Goal: Transaction & Acquisition: Book appointment/travel/reservation

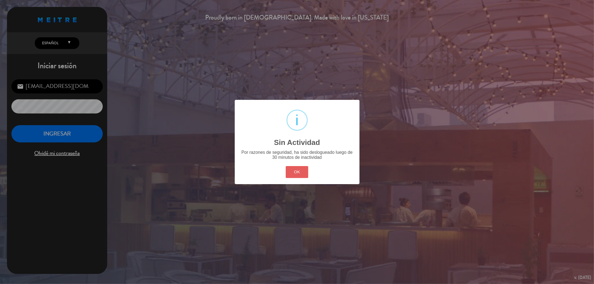
click at [304, 175] on button "OK" at bounding box center [297, 172] width 23 height 12
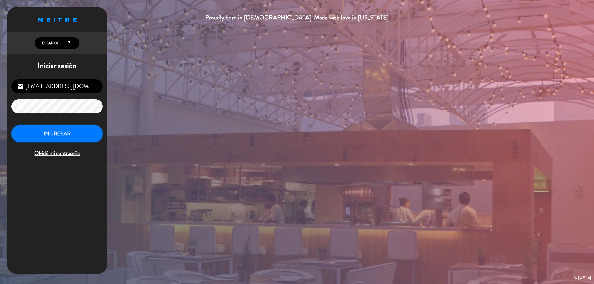
click at [80, 139] on button "INGRESAR" at bounding box center [56, 134] width 91 height 18
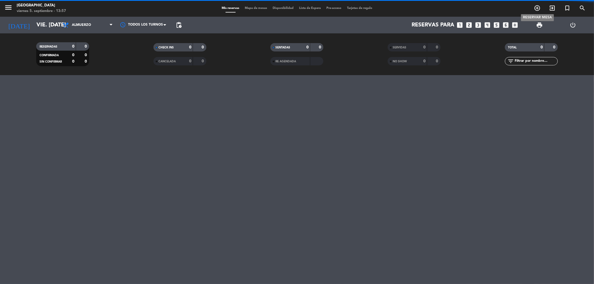
click at [538, 9] on icon "add_circle_outline" at bounding box center [537, 8] width 7 height 7
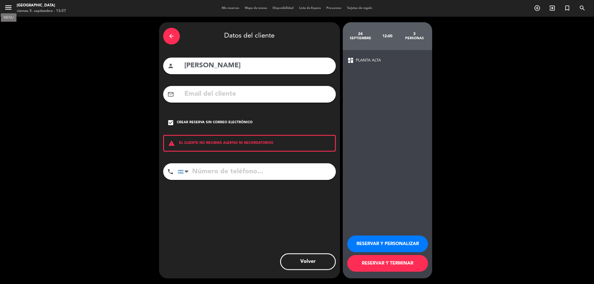
click at [8, 8] on icon "menu" at bounding box center [8, 7] width 8 height 8
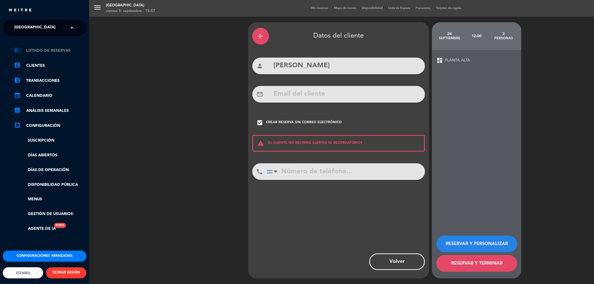
click at [59, 49] on link "chrome_reader_mode Listado de Reservas" at bounding box center [50, 50] width 72 height 7
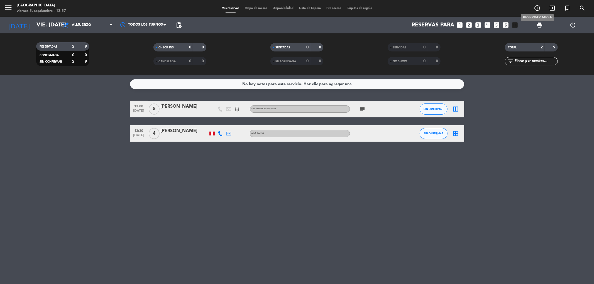
click at [535, 8] on icon "add_circle_outline" at bounding box center [537, 8] width 7 height 7
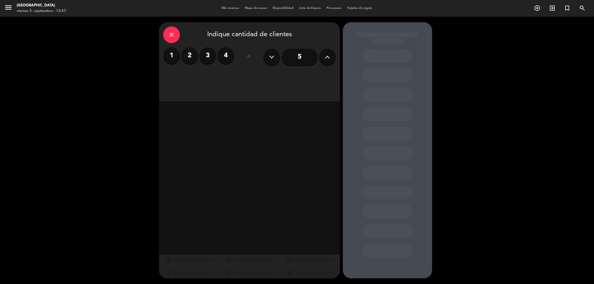
click at [194, 56] on label "2" at bounding box center [189, 55] width 17 height 17
click at [227, 80] on div "Almuerzo" at bounding box center [206, 76] width 86 height 11
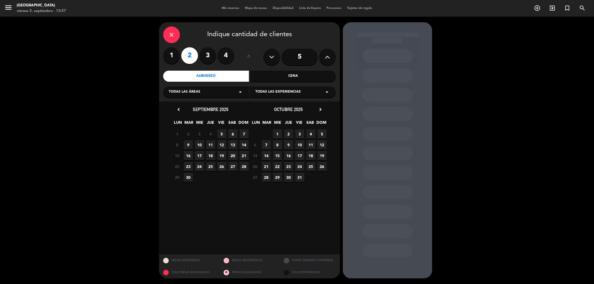
click at [247, 132] on span "7" at bounding box center [244, 134] width 9 height 9
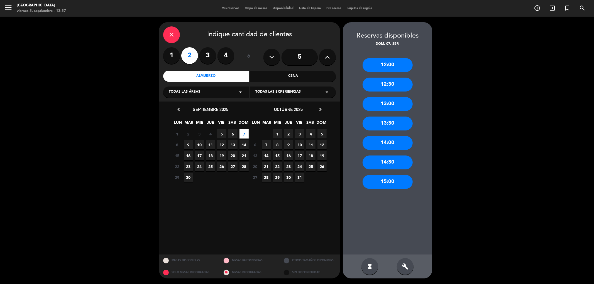
click at [391, 84] on div "12:30" at bounding box center [388, 85] width 50 height 14
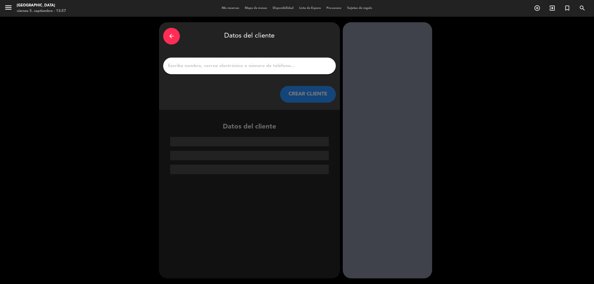
click at [262, 70] on div at bounding box center [249, 66] width 173 height 17
click at [265, 65] on input "1" at bounding box center [249, 66] width 164 height 8
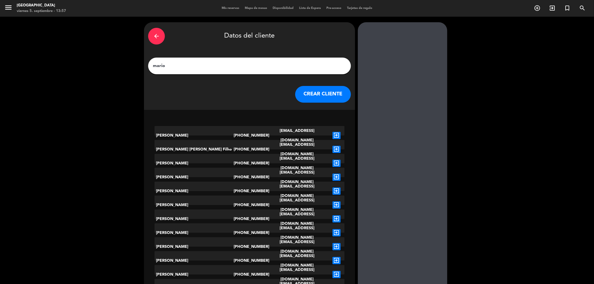
type input "mario"
click at [310, 99] on button "CREAR CLIENTE" at bounding box center [323, 94] width 56 height 17
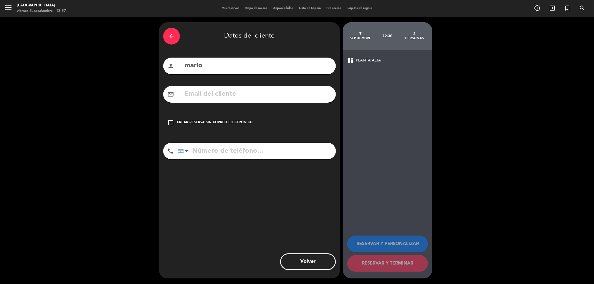
click at [170, 121] on icon "check_box_outline_blank" at bounding box center [170, 122] width 7 height 7
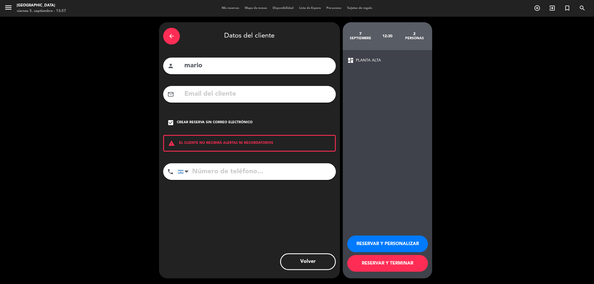
click at [228, 170] on input "tel" at bounding box center [257, 172] width 158 height 17
type input "1164516136"
click at [393, 261] on button "RESERVAR Y TERMINAR" at bounding box center [387, 263] width 81 height 17
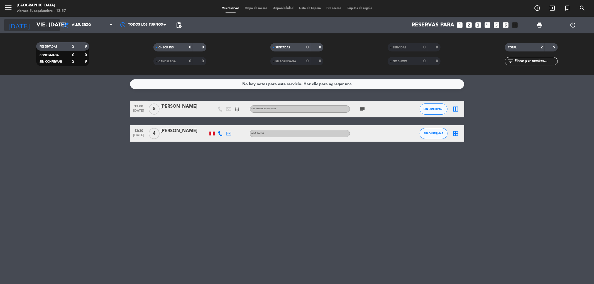
click at [43, 24] on input "vie. [DATE]" at bounding box center [69, 25] width 71 height 12
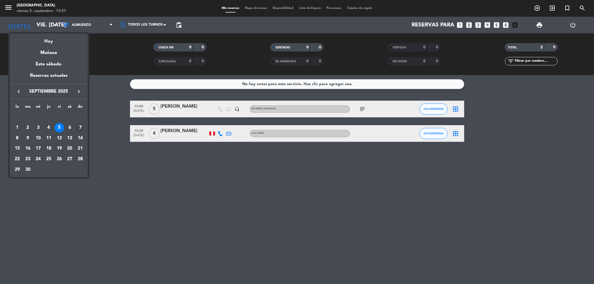
click at [76, 126] on div "7" at bounding box center [79, 127] width 9 height 9
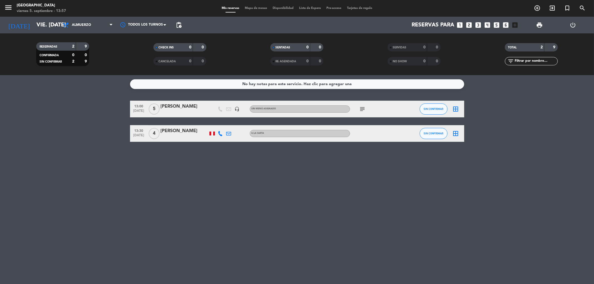
type input "dom. [DATE]"
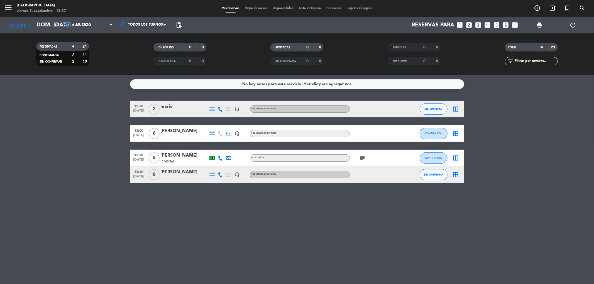
click at [162, 109] on div "mario" at bounding box center [184, 106] width 47 height 7
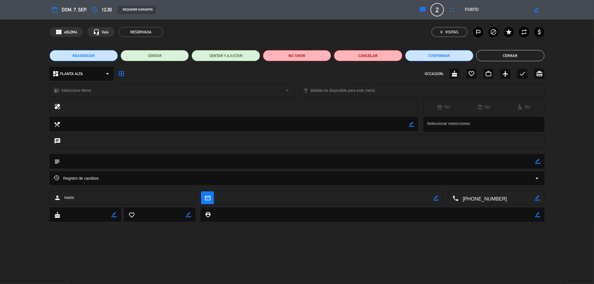
click at [539, 163] on icon "border_color" at bounding box center [537, 161] width 5 height 5
click at [124, 158] on textarea at bounding box center [297, 161] width 475 height 14
type textarea "pref adelante"
click at [539, 160] on icon at bounding box center [537, 161] width 5 height 5
click at [507, 55] on button "Cerrar" at bounding box center [510, 55] width 68 height 11
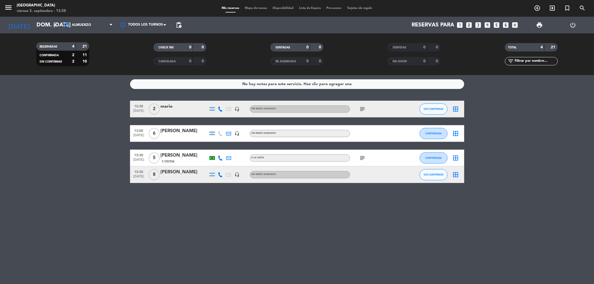
click at [360, 109] on icon "subject" at bounding box center [362, 109] width 7 height 7
click at [536, 8] on icon "add_circle_outline" at bounding box center [537, 8] width 7 height 7
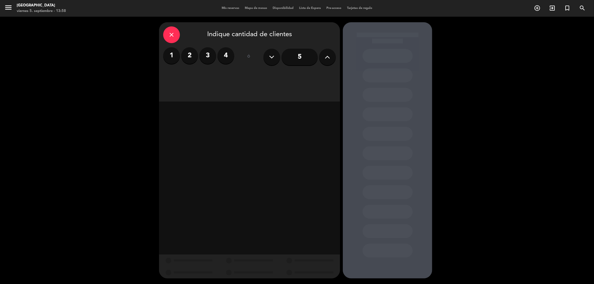
click at [189, 55] on label "2" at bounding box center [189, 55] width 17 height 17
click at [272, 74] on div "Cena" at bounding box center [293, 76] width 86 height 11
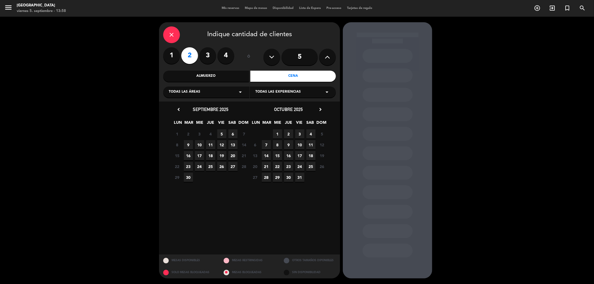
click at [221, 133] on span "5" at bounding box center [221, 134] width 9 height 9
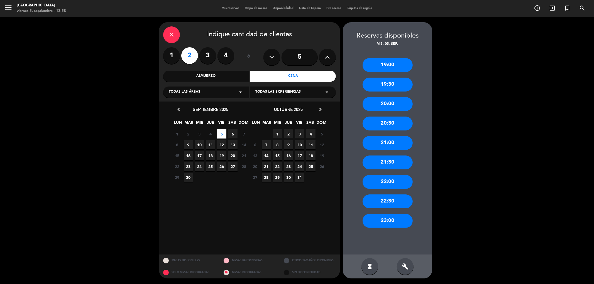
click at [381, 142] on div "21:00" at bounding box center [388, 143] width 50 height 14
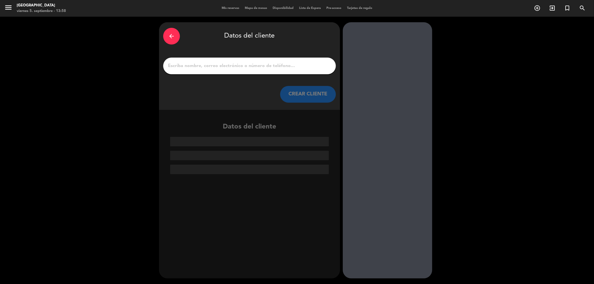
click at [280, 68] on input "1" at bounding box center [249, 66] width 164 height 8
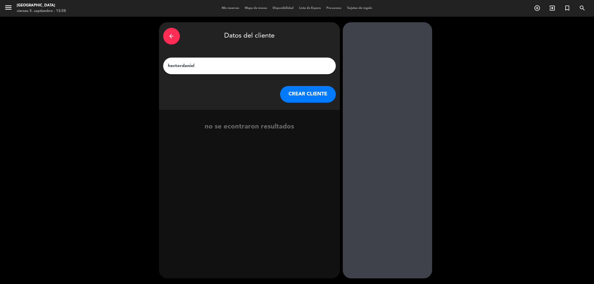
click at [182, 65] on input "hectordaniel" at bounding box center [249, 66] width 164 height 8
type input "[PERSON_NAME]"
click at [325, 128] on icon "exit_to_app" at bounding box center [324, 130] width 8 height 7
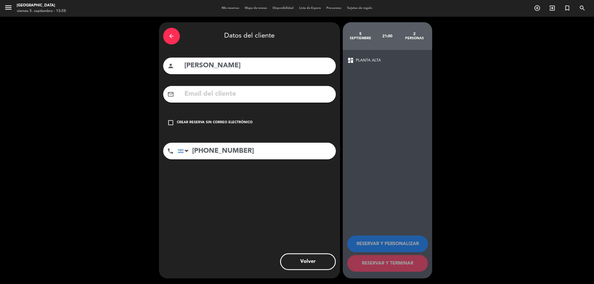
click at [170, 123] on icon "check_box_outline_blank" at bounding box center [170, 122] width 7 height 7
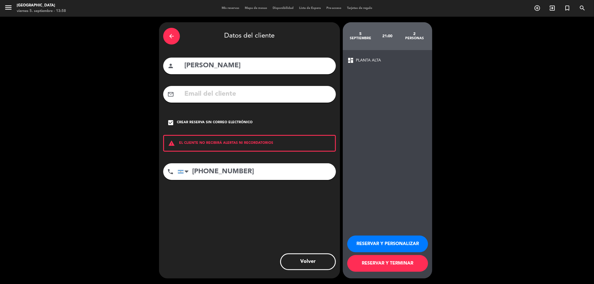
click at [360, 263] on button "RESERVAR Y TERMINAR" at bounding box center [387, 263] width 81 height 17
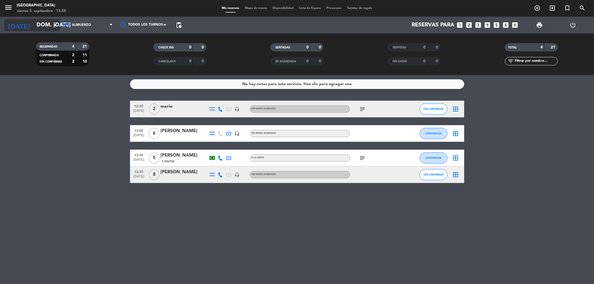
click at [51, 28] on input "dom. [DATE]" at bounding box center [69, 25] width 71 height 12
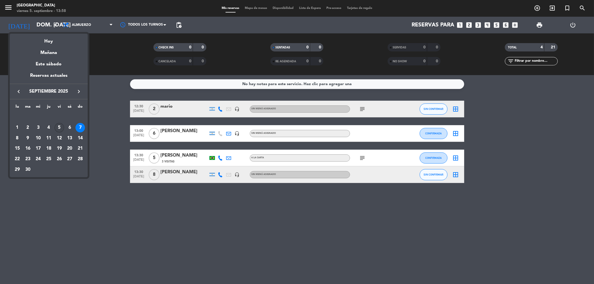
click at [57, 126] on div "5" at bounding box center [59, 127] width 9 height 9
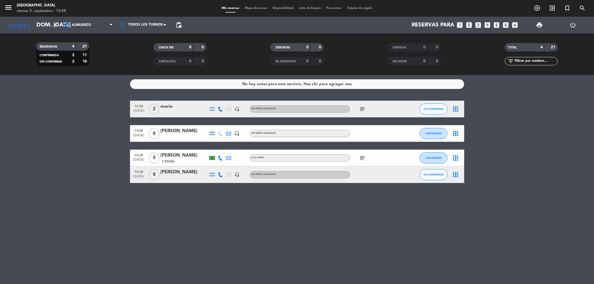
type input "vie. [DATE]"
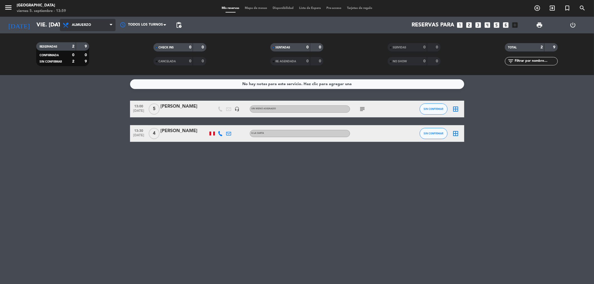
click at [95, 20] on span "Almuerzo" at bounding box center [88, 25] width 56 height 12
click at [87, 58] on div "menu [GEOGRAPHIC_DATA] viernes 5. septiembre - 13:59 Mis reservas Mapa de mesas…" at bounding box center [297, 37] width 594 height 75
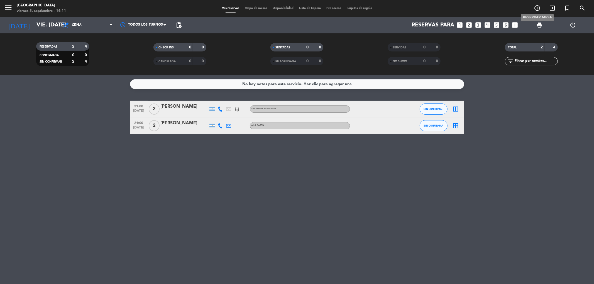
click at [536, 8] on icon "add_circle_outline" at bounding box center [537, 8] width 7 height 7
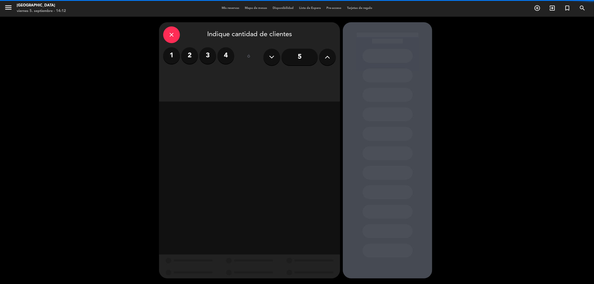
click at [206, 55] on label "3" at bounding box center [207, 55] width 17 height 17
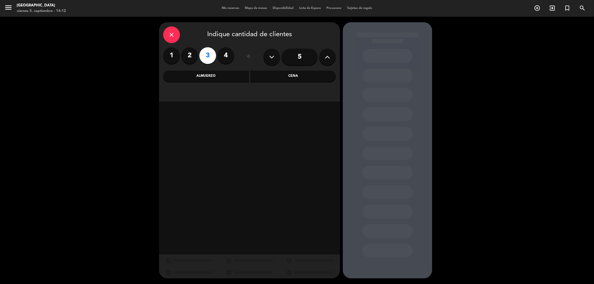
click at [292, 75] on div "Cena" at bounding box center [293, 76] width 86 height 11
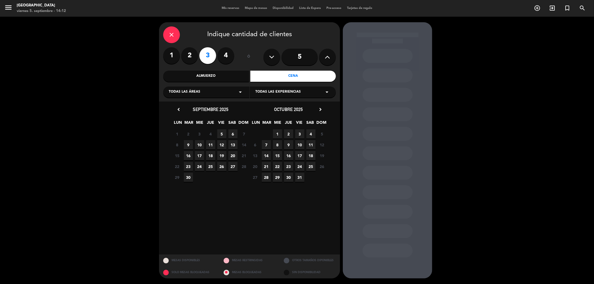
click at [233, 133] on span "6" at bounding box center [232, 134] width 9 height 9
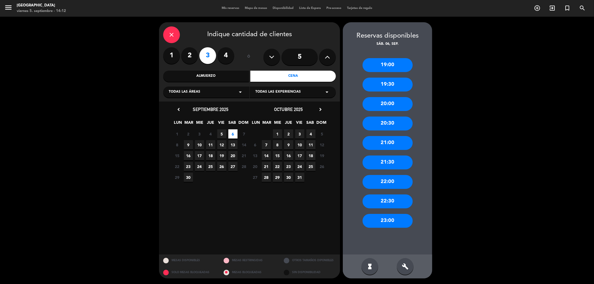
click at [369, 163] on div "21:30" at bounding box center [388, 163] width 50 height 14
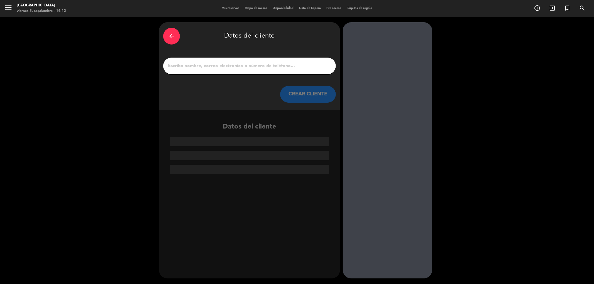
click at [253, 63] on input "1" at bounding box center [249, 66] width 164 height 8
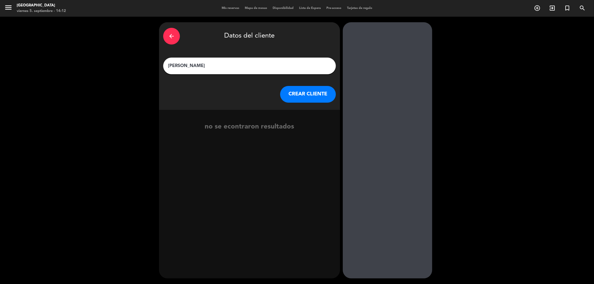
type input "[PERSON_NAME]"
click at [294, 97] on button "CREAR CLIENTE" at bounding box center [308, 94] width 56 height 17
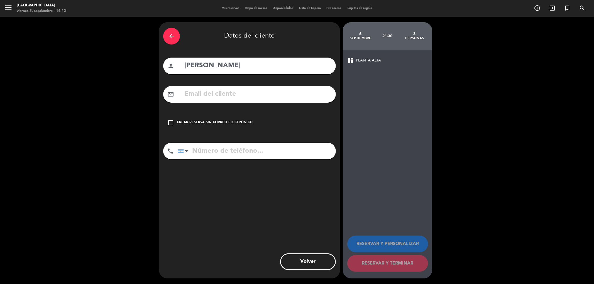
click at [172, 121] on icon "check_box_outline_blank" at bounding box center [170, 122] width 7 height 7
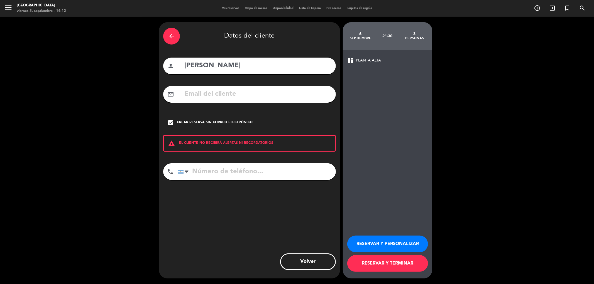
click at [227, 175] on input "tel" at bounding box center [257, 172] width 158 height 17
type input "1161055887"
click at [400, 240] on button "RESERVAR Y PERSONALIZAR" at bounding box center [387, 244] width 81 height 17
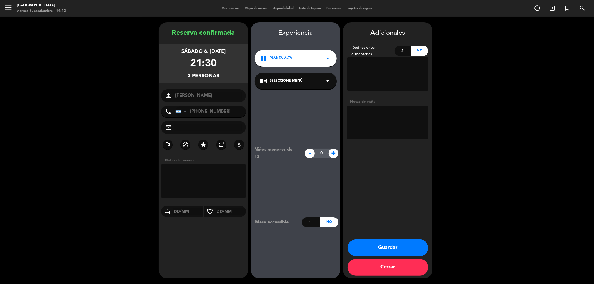
click at [375, 113] on textarea at bounding box center [387, 122] width 81 height 33
type textarea "prefiere sobre [GEOGRAPHIC_DATA]"
click at [386, 247] on button "Guardar" at bounding box center [388, 248] width 81 height 17
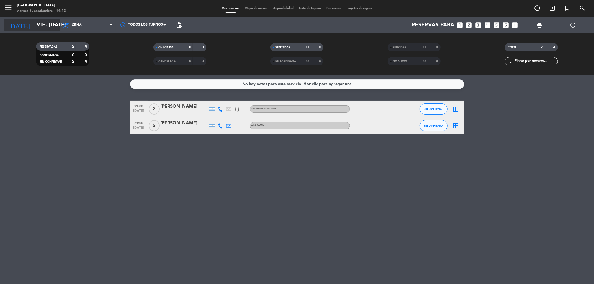
click at [52, 25] on icon "arrow_drop_down" at bounding box center [55, 25] width 7 height 7
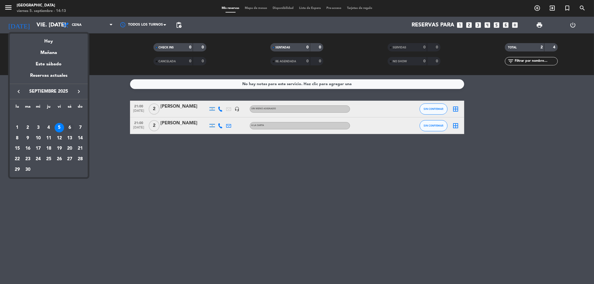
click at [67, 128] on div "6" at bounding box center [69, 127] width 9 height 9
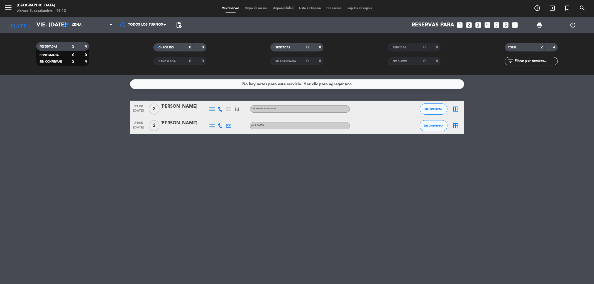
type input "sáb. [DATE]"
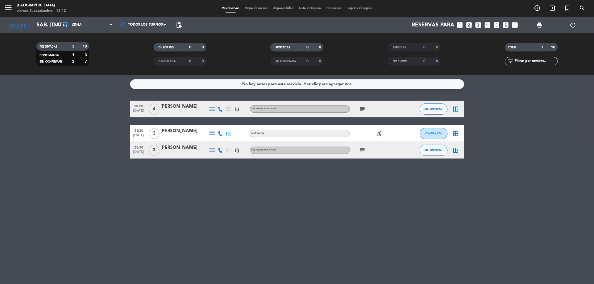
click at [366, 148] on icon "subject" at bounding box center [362, 150] width 7 height 7
click at [183, 146] on div "[PERSON_NAME]" at bounding box center [184, 147] width 47 height 7
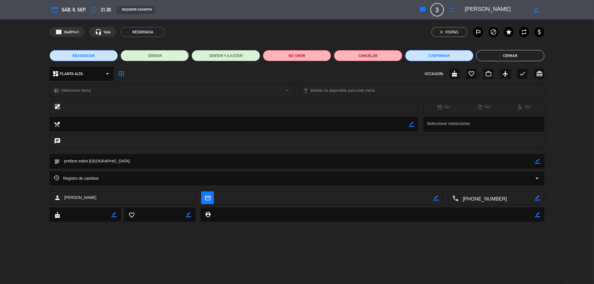
click at [540, 164] on icon "border_color" at bounding box center [537, 161] width 5 height 5
type textarea "prefiere sobre ecuador, ventana"
click at [540, 162] on icon at bounding box center [537, 161] width 5 height 5
click at [514, 54] on button "Cerrar" at bounding box center [510, 55] width 68 height 11
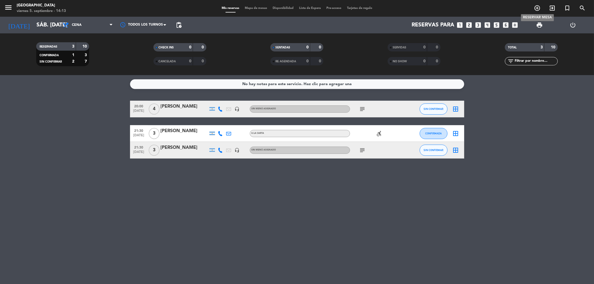
click at [539, 9] on icon "add_circle_outline" at bounding box center [537, 8] width 7 height 7
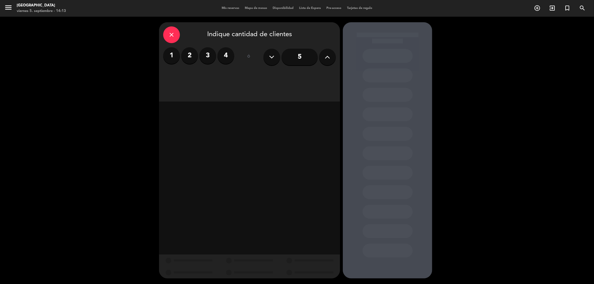
click at [208, 54] on label "3" at bounding box center [207, 55] width 17 height 17
click at [271, 79] on div "Cena" at bounding box center [293, 76] width 86 height 11
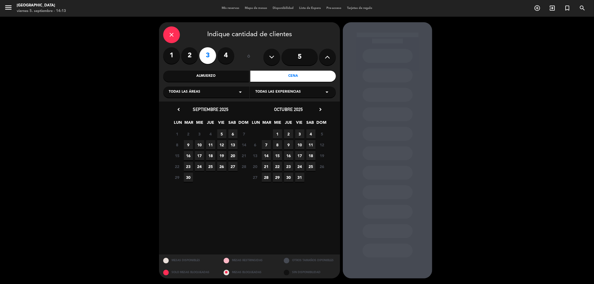
click at [223, 134] on span "5" at bounding box center [221, 134] width 9 height 9
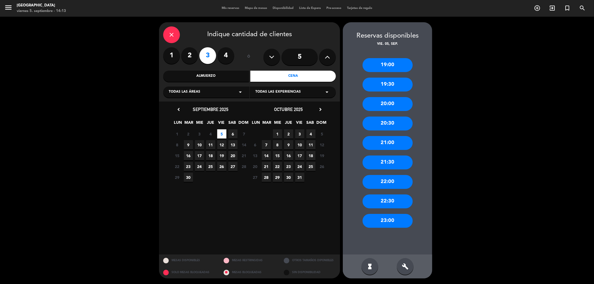
click at [375, 144] on div "21:00" at bounding box center [388, 143] width 50 height 14
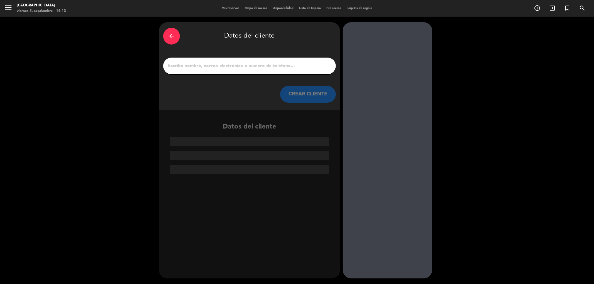
click at [255, 66] on input "1" at bounding box center [249, 66] width 164 height 8
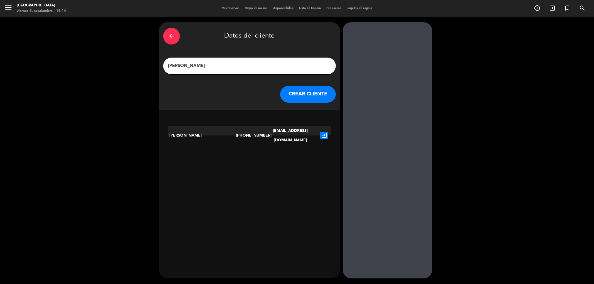
type input "[PERSON_NAME]"
click at [305, 98] on button "CREAR CLIENTE" at bounding box center [308, 94] width 56 height 17
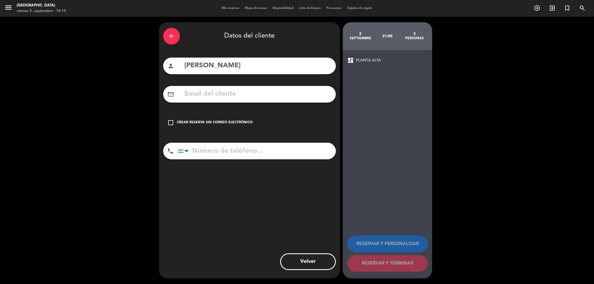
click at [171, 122] on icon "check_box_outline_blank" at bounding box center [170, 122] width 7 height 7
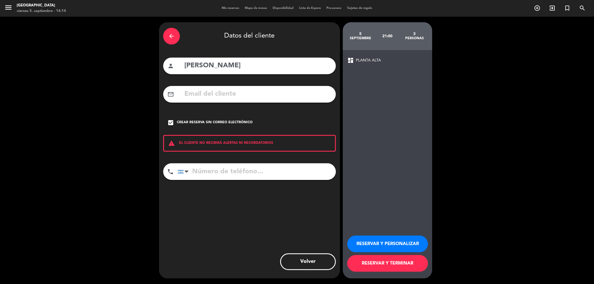
click at [226, 170] on input "tel" at bounding box center [257, 172] width 158 height 17
type input "1144211661"
click at [366, 266] on button "RESERVAR Y TERMINAR" at bounding box center [387, 263] width 81 height 17
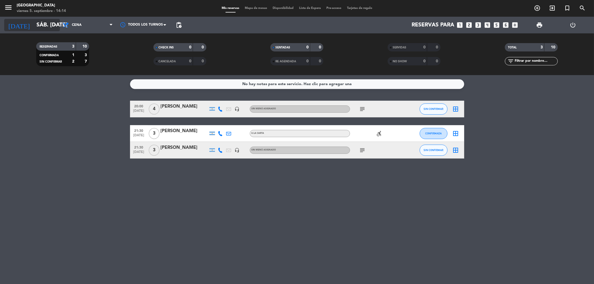
click at [53, 26] on icon "arrow_drop_down" at bounding box center [55, 25] width 7 height 7
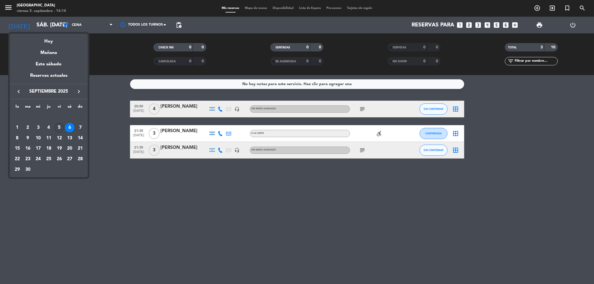
click at [55, 126] on div "5" at bounding box center [59, 127] width 9 height 9
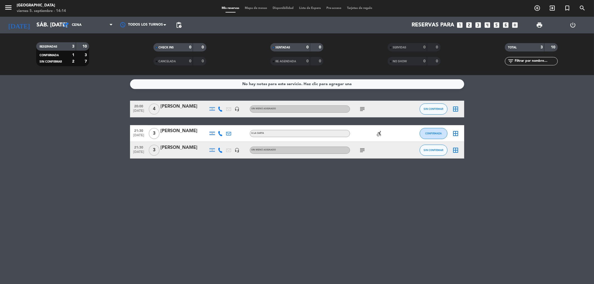
type input "vie. [DATE]"
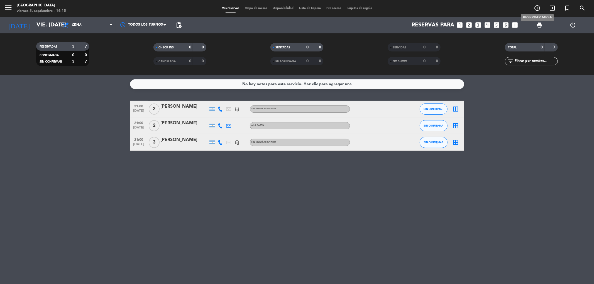
click at [536, 5] on icon "add_circle_outline" at bounding box center [537, 8] width 7 height 7
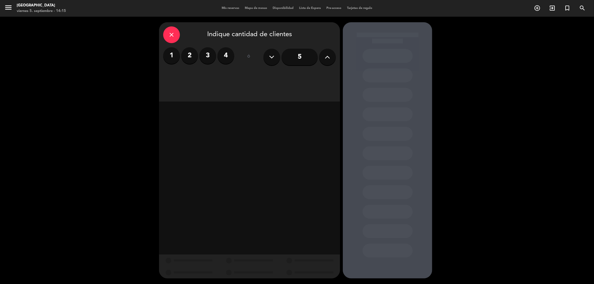
click at [190, 57] on label "2" at bounding box center [189, 55] width 17 height 17
click at [284, 77] on div "Cena" at bounding box center [293, 76] width 86 height 11
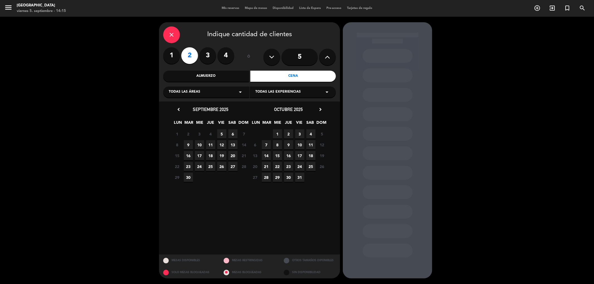
click at [223, 133] on span "5" at bounding box center [221, 134] width 9 height 9
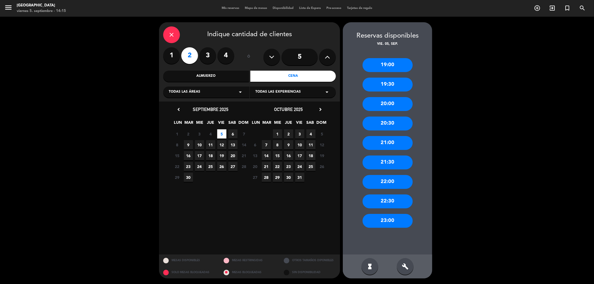
click at [377, 186] on div "22:00" at bounding box center [388, 182] width 50 height 14
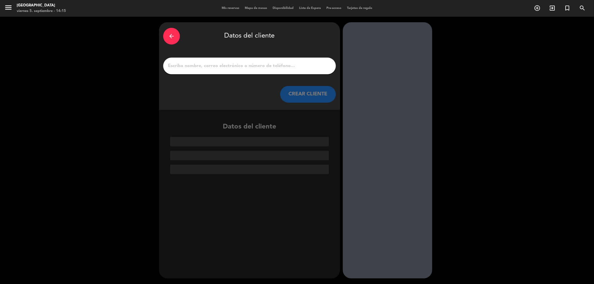
click at [267, 67] on input "1" at bounding box center [249, 66] width 164 height 8
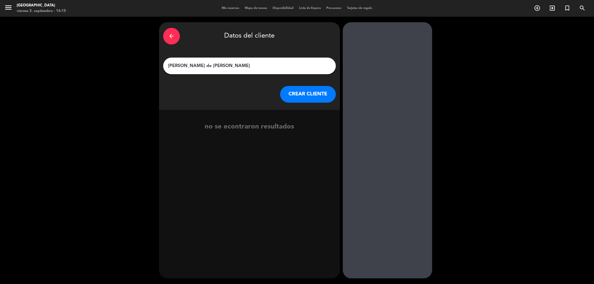
type input "[PERSON_NAME] de [PERSON_NAME]"
click at [306, 95] on button "CREAR CLIENTE" at bounding box center [308, 94] width 56 height 17
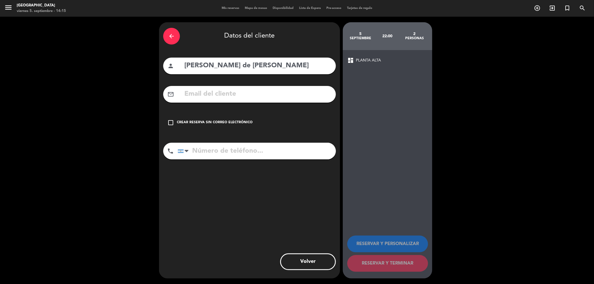
click at [172, 122] on icon "check_box_outline_blank" at bounding box center [170, 122] width 7 height 7
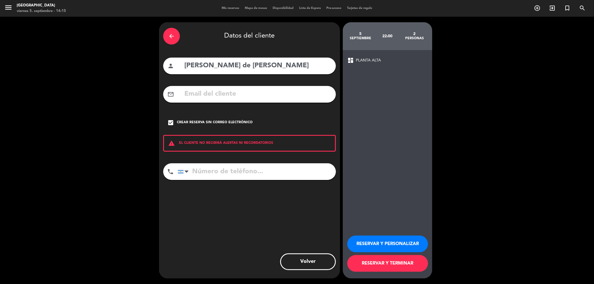
click at [218, 175] on input "tel" at bounding box center [257, 172] width 158 height 17
type input "1134263117"
click at [375, 263] on button "RESERVAR Y TERMINAR" at bounding box center [387, 263] width 81 height 17
